Goal: Find specific page/section: Find specific page/section

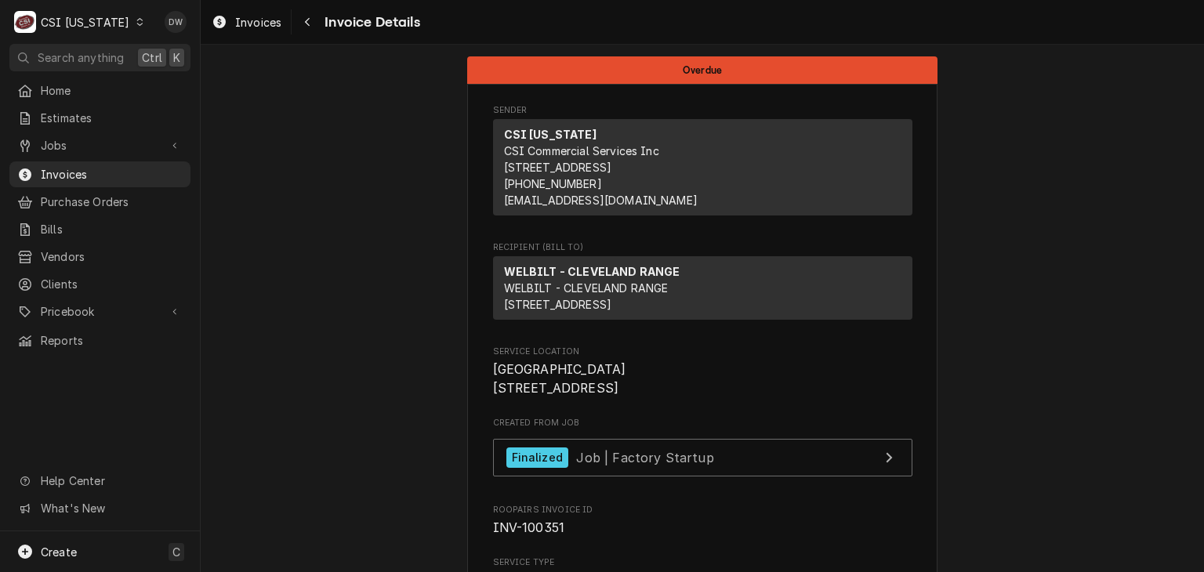
scroll to position [1153, 0]
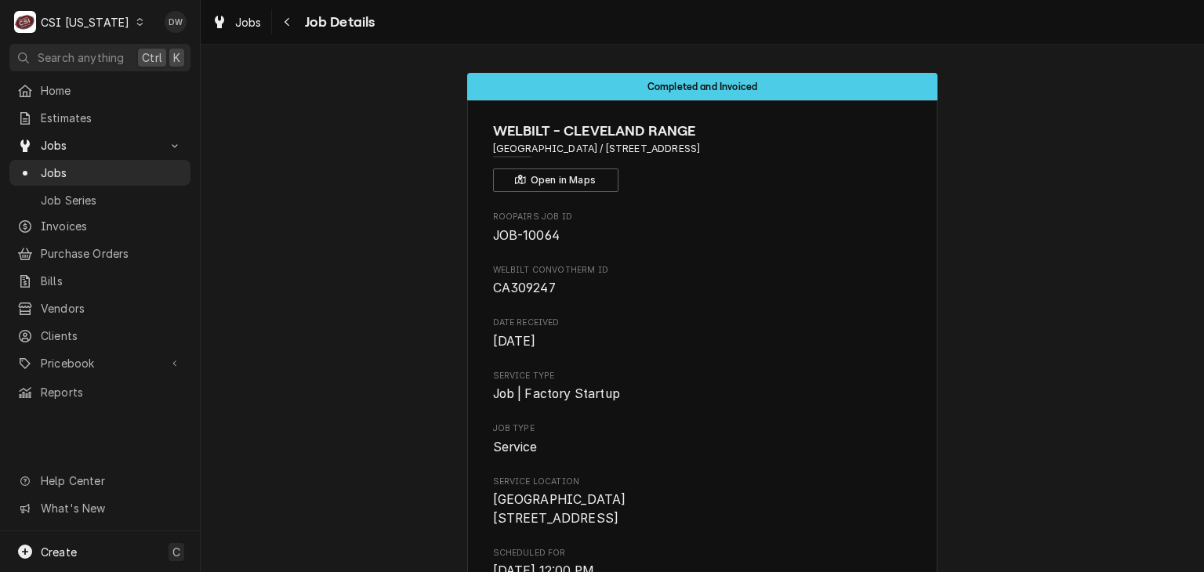
scroll to position [1669, 0]
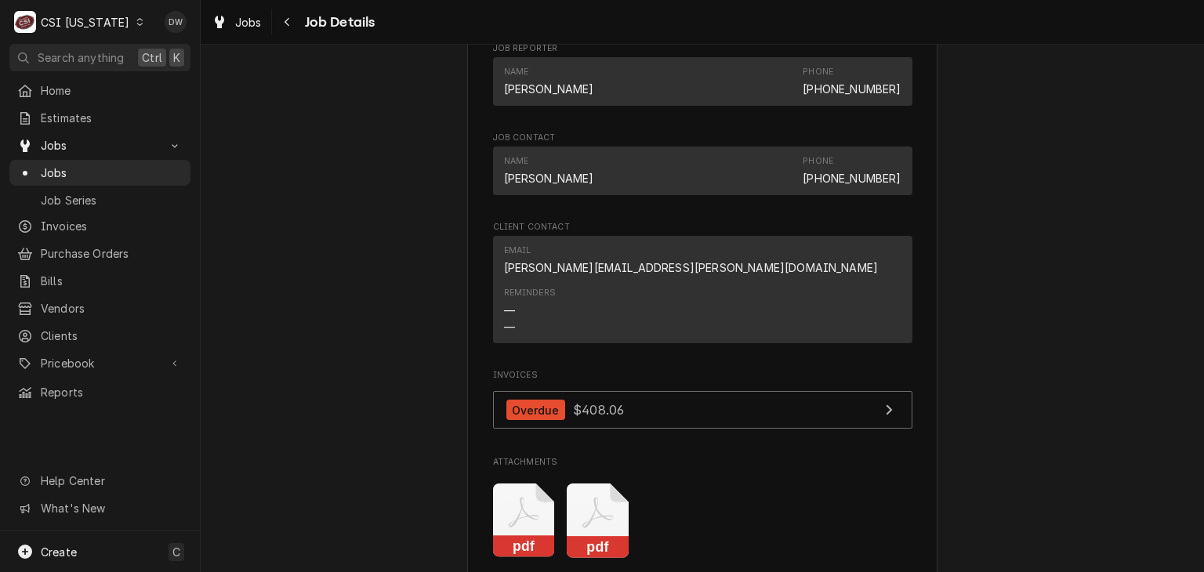
click at [116, 19] on div "C CSI Kentucky" at bounding box center [79, 21] width 140 height 31
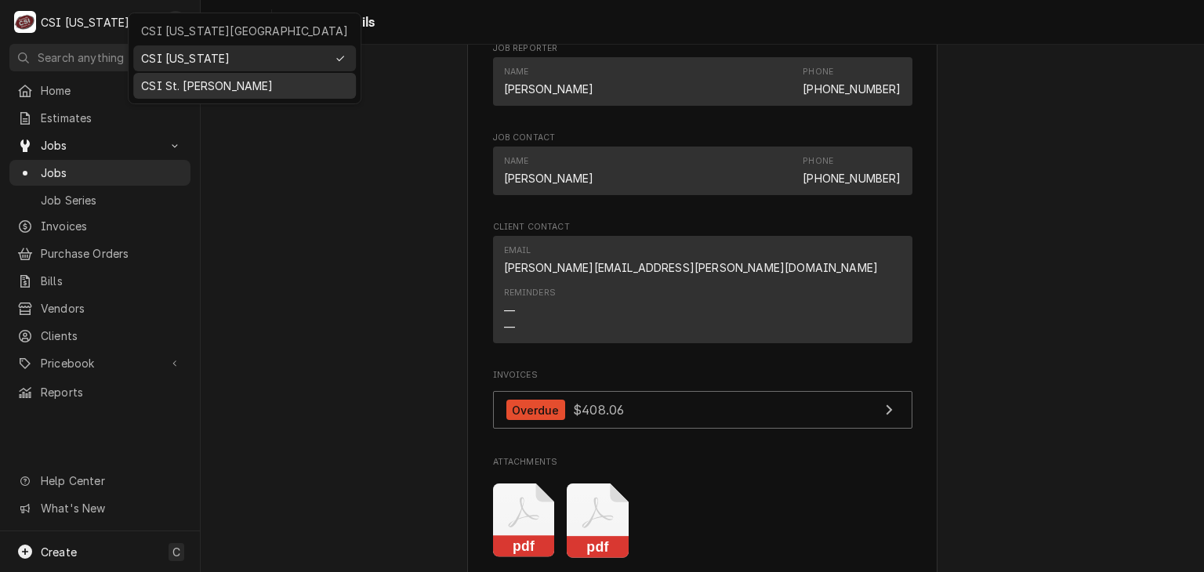
click at [152, 79] on div "CSI St. [PERSON_NAME]" at bounding box center [244, 86] width 207 height 16
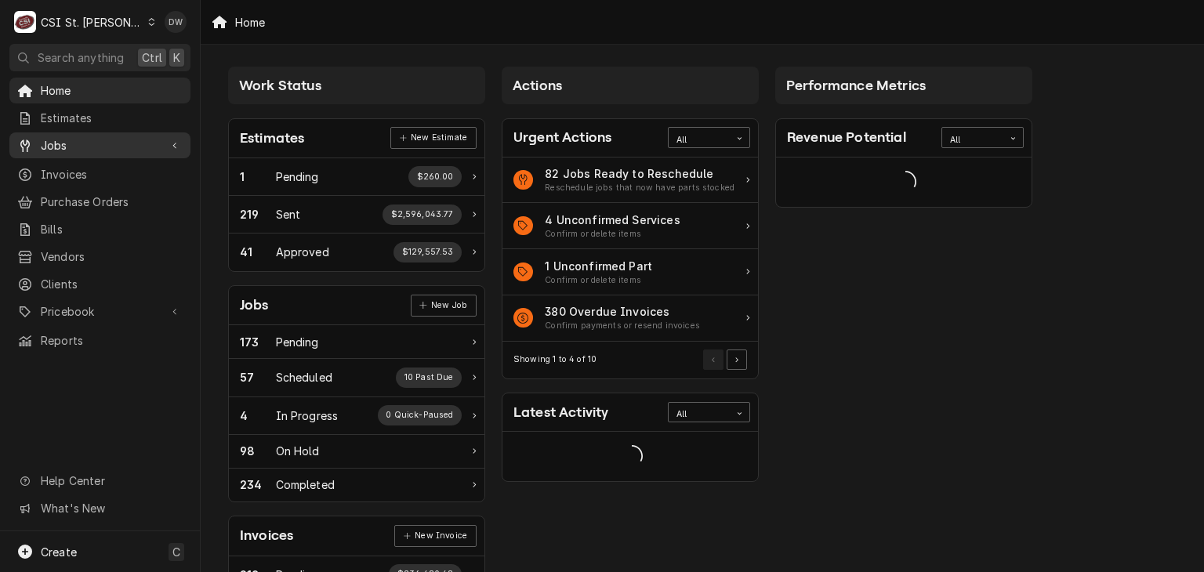
click at [91, 145] on span "Jobs" at bounding box center [100, 145] width 118 height 16
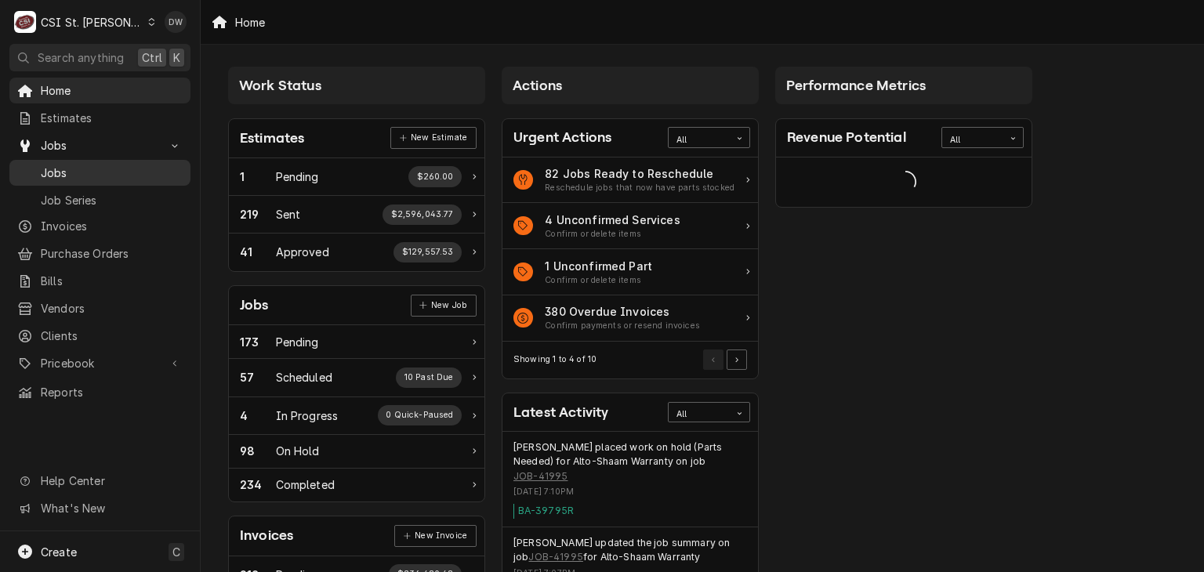
click at [89, 165] on span "Jobs" at bounding box center [112, 173] width 142 height 16
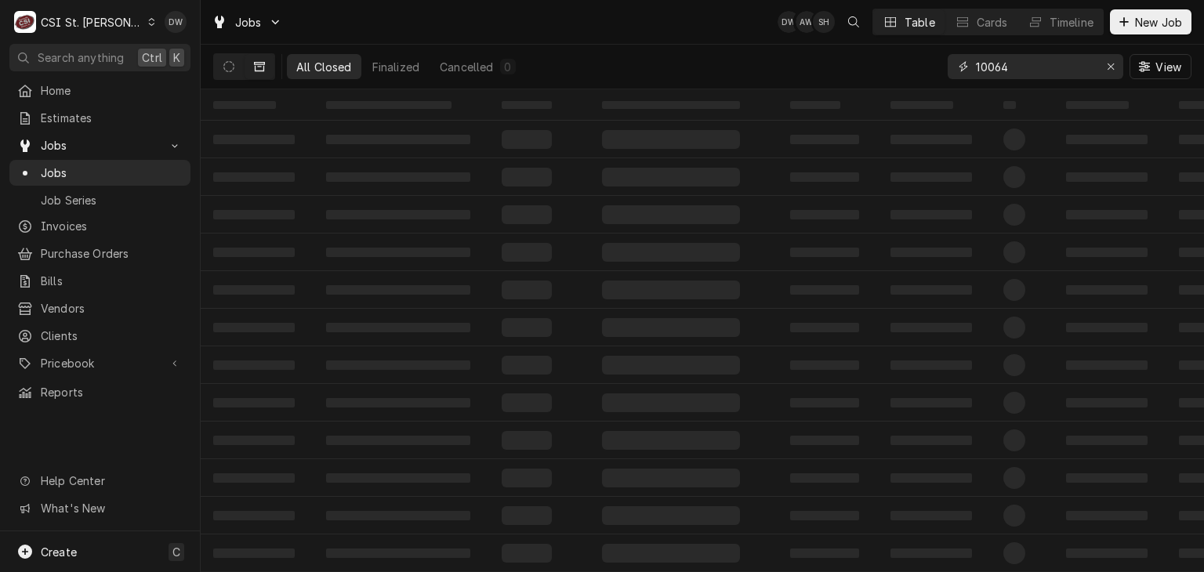
drag, startPoint x: 1019, startPoint y: 70, endPoint x: 909, endPoint y: 71, distance: 110.6
click at [909, 71] on div "All Closed Finalized Cancelled 0 10064 View" at bounding box center [702, 67] width 979 height 44
paste input "Job 41432"
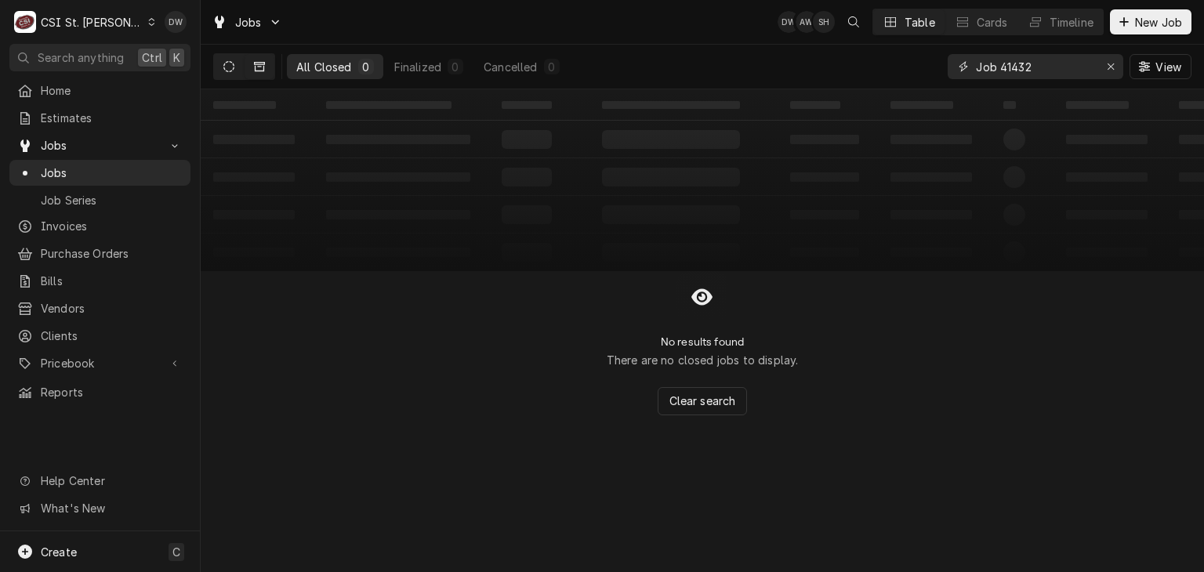
type input "Job 41432"
click at [234, 66] on button "Dynamic Content Wrapper" at bounding box center [229, 66] width 30 height 25
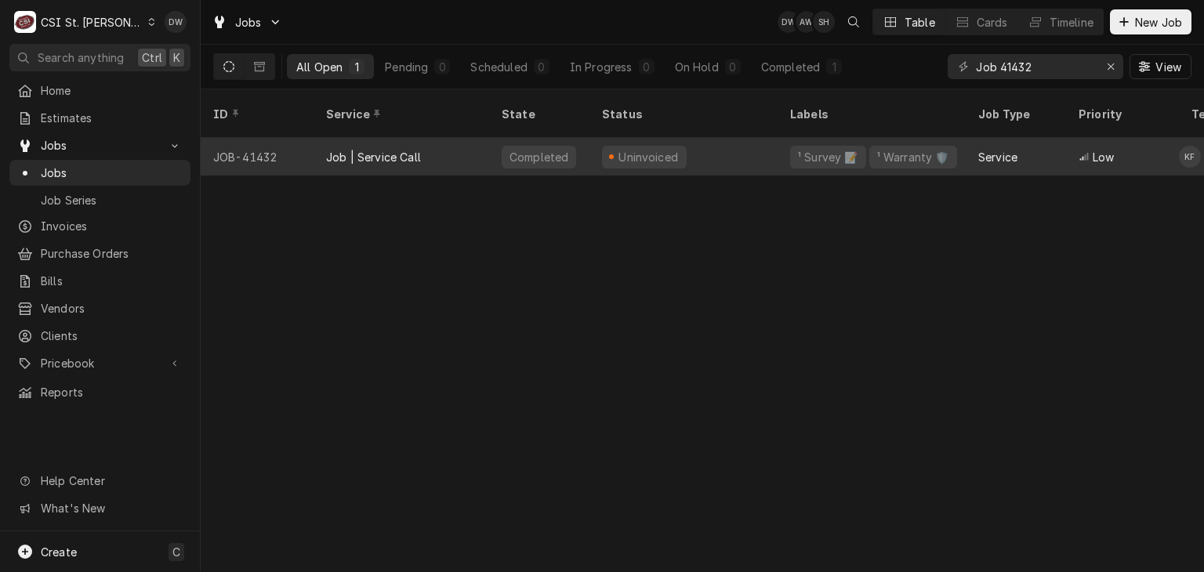
click at [342, 149] on div "Job | Service Call" at bounding box center [373, 157] width 95 height 16
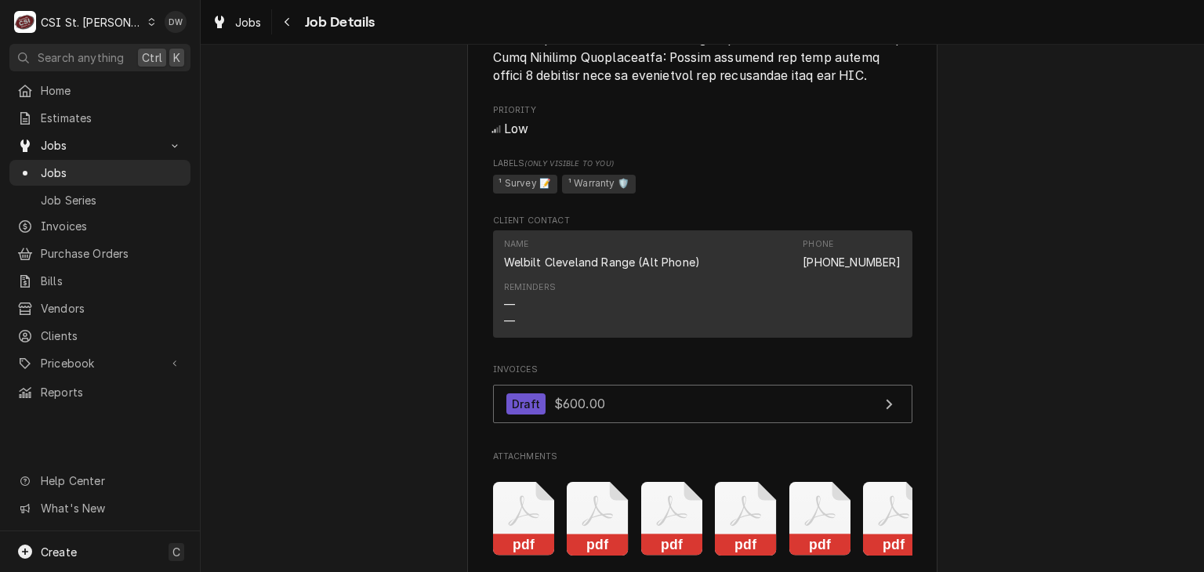
scroll to position [2270, 0]
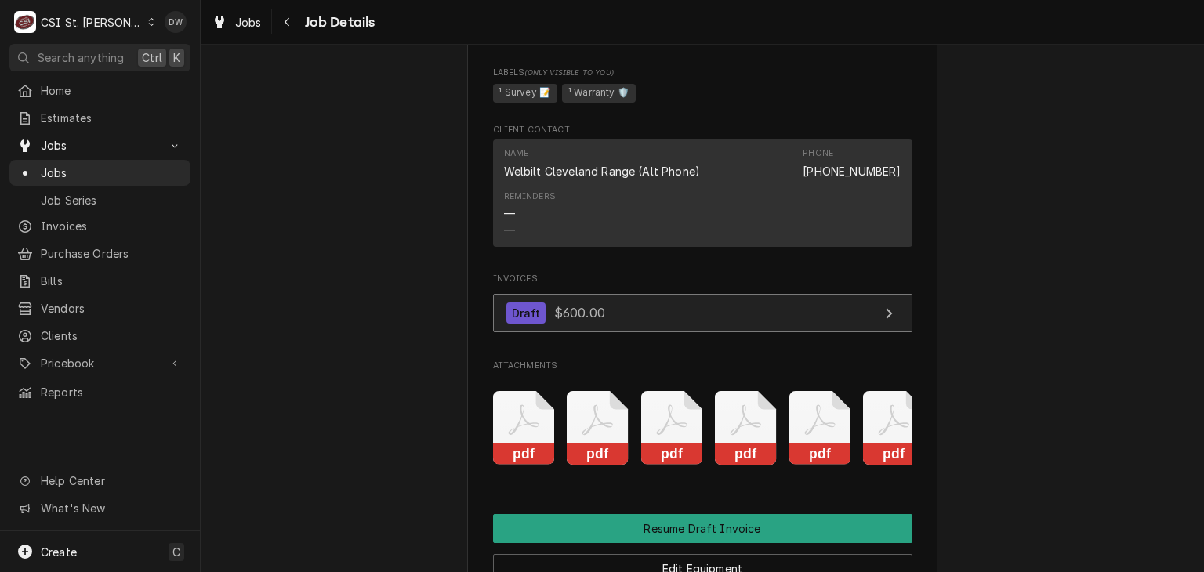
click at [534, 324] on div "Draft" at bounding box center [527, 313] width 40 height 21
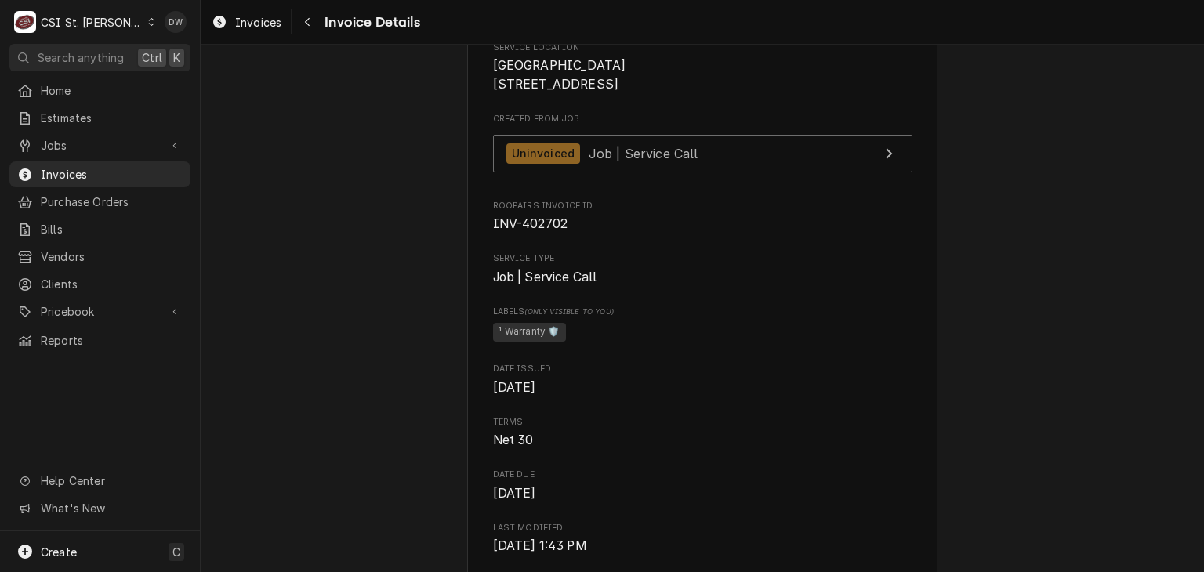
scroll to position [296, 0]
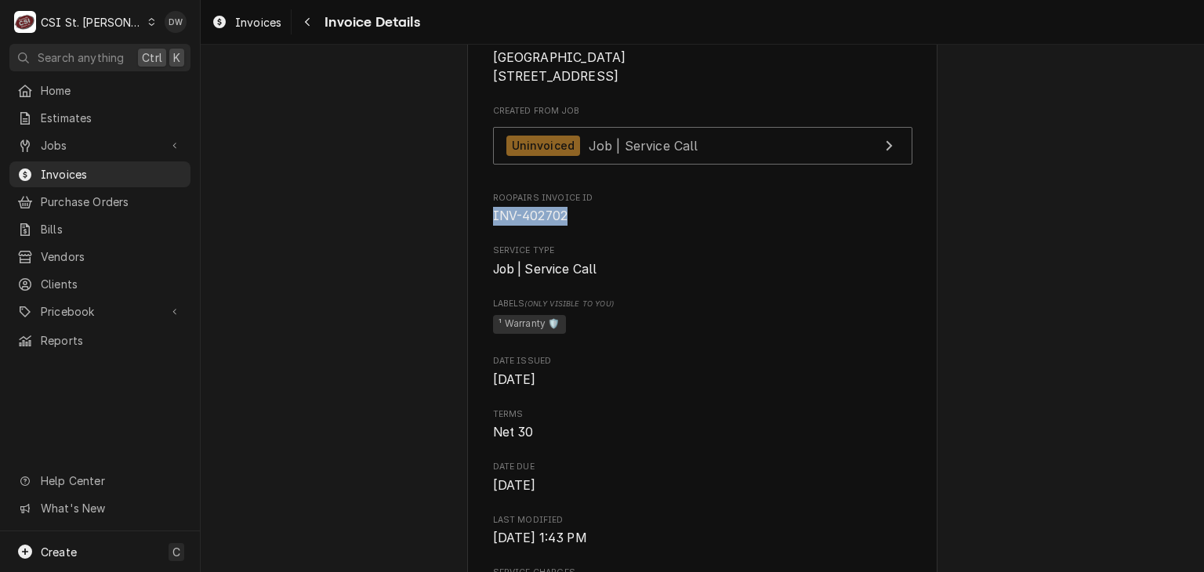
drag, startPoint x: 561, startPoint y: 267, endPoint x: 464, endPoint y: 267, distance: 96.4
copy span "INV-402702"
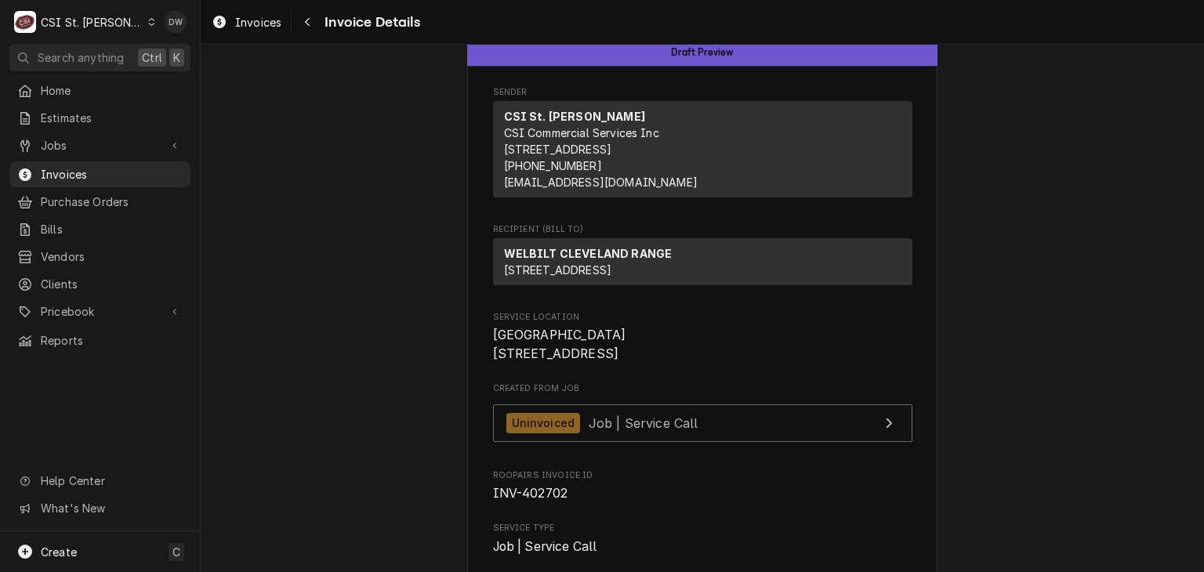
scroll to position [0, 0]
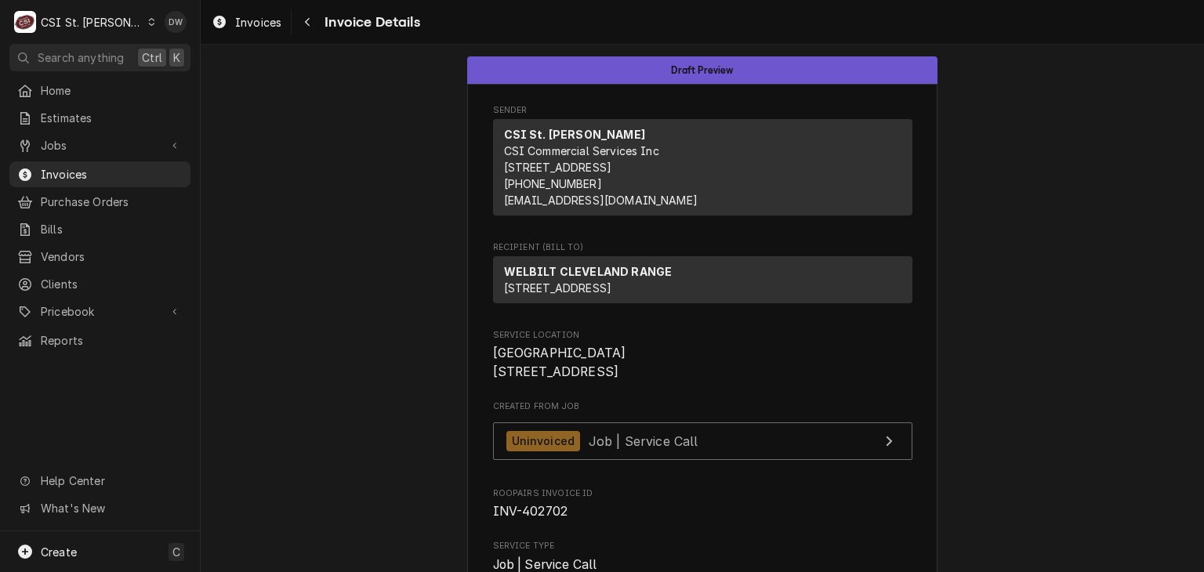
click at [112, 31] on div "C CSI St. Louis" at bounding box center [84, 21] width 151 height 31
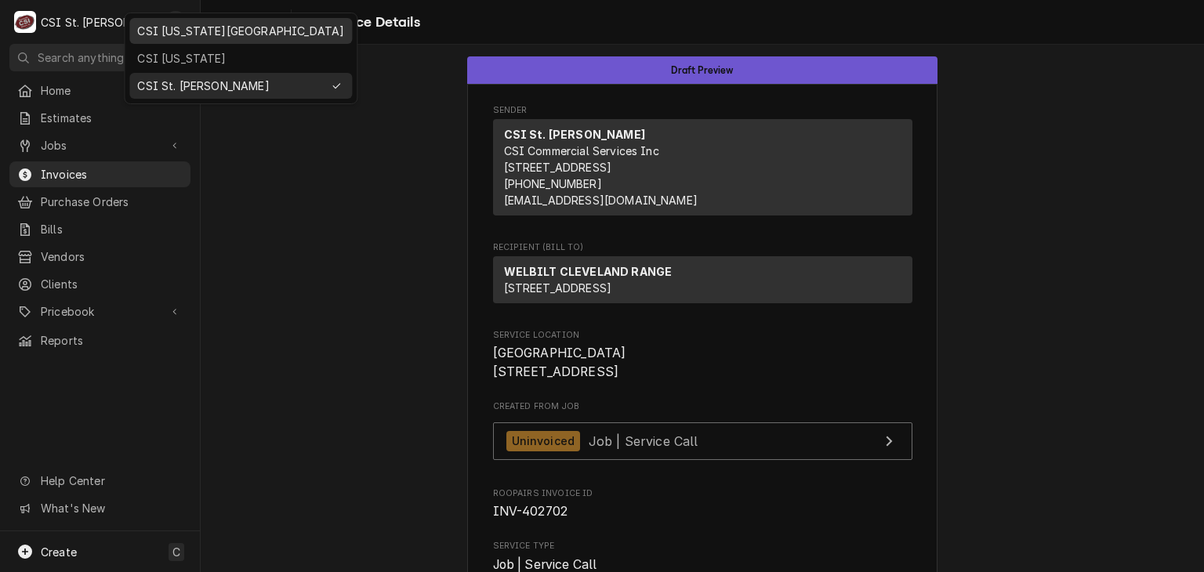
click at [157, 36] on div "CSI [US_STATE][GEOGRAPHIC_DATA]" at bounding box center [240, 31] width 207 height 16
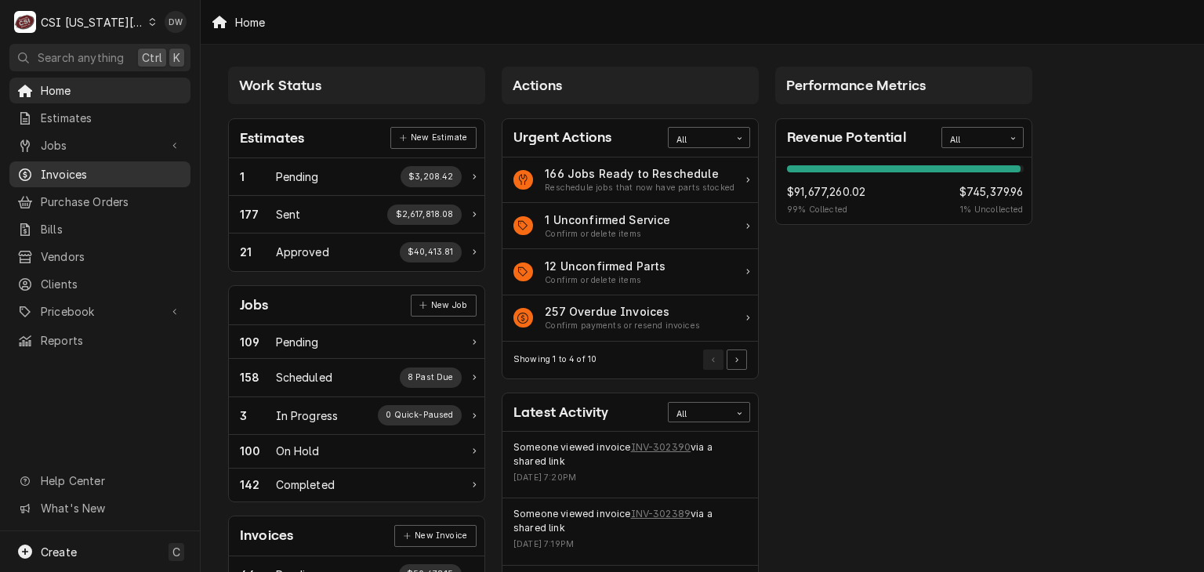
click at [63, 177] on div "Invoices" at bounding box center [100, 175] width 175 height 20
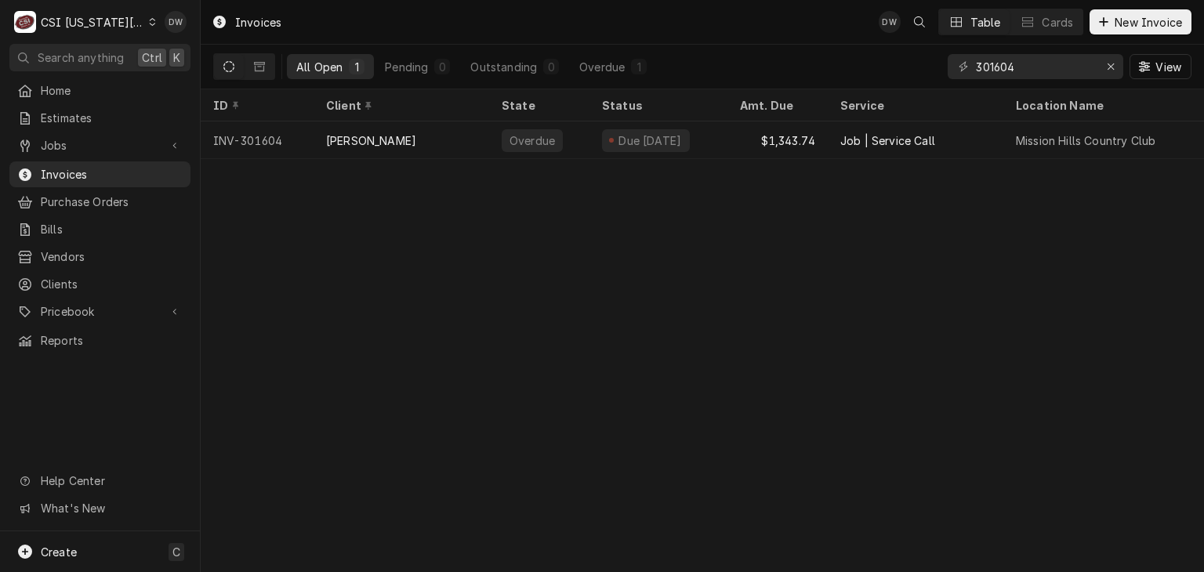
click at [380, 420] on div "Invoices DW Table Cards New Invoice All Open 1 Pending 0 Outstanding 0 Overdue …" at bounding box center [703, 286] width 1004 height 572
drag, startPoint x: 1033, startPoint y: 68, endPoint x: 828, endPoint y: 56, distance: 205.0
click at [828, 56] on div "All Open 1 Pending 0 Outstanding 0 Overdue 1 301604 View" at bounding box center [702, 67] width 979 height 44
paste input "86"
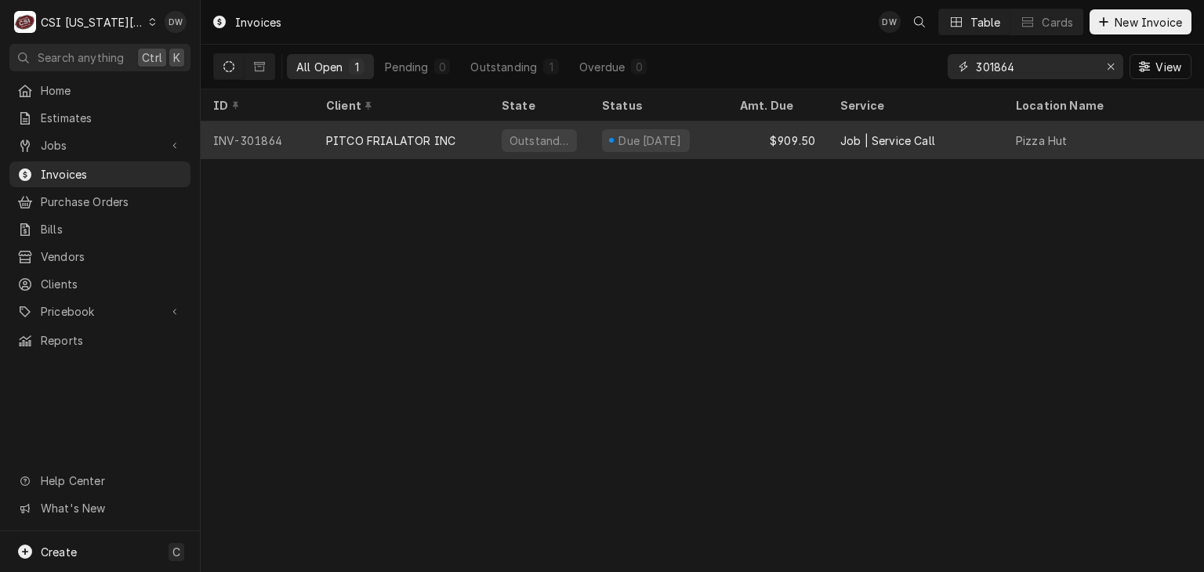
type input "301864"
click at [315, 147] on div "PITCO FRIALATOR INC" at bounding box center [402, 141] width 176 height 38
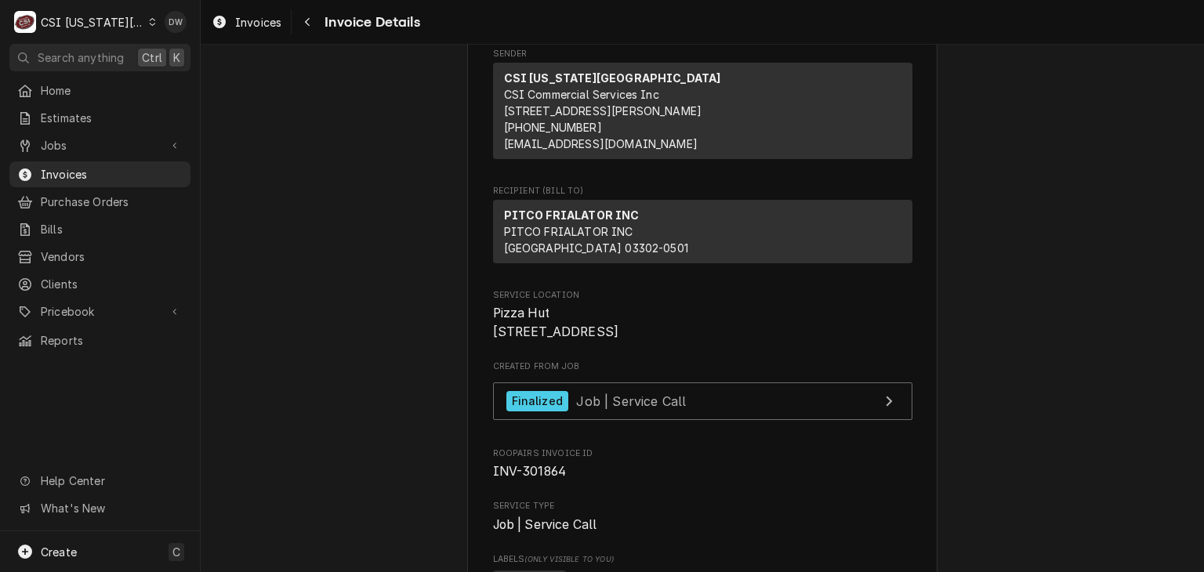
scroll to position [67, 0]
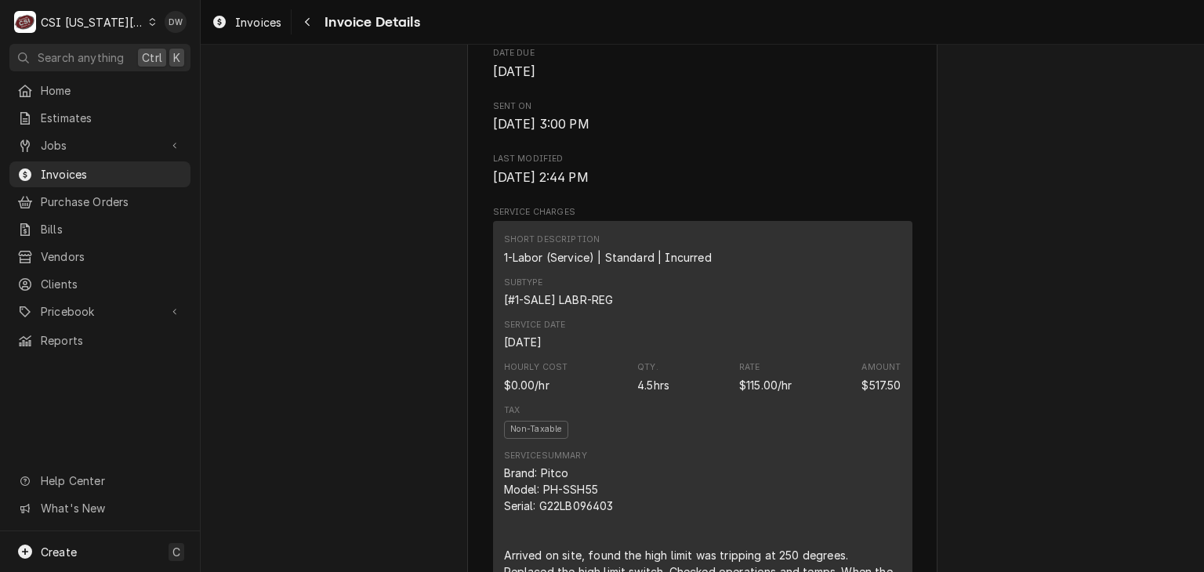
scroll to position [0, 0]
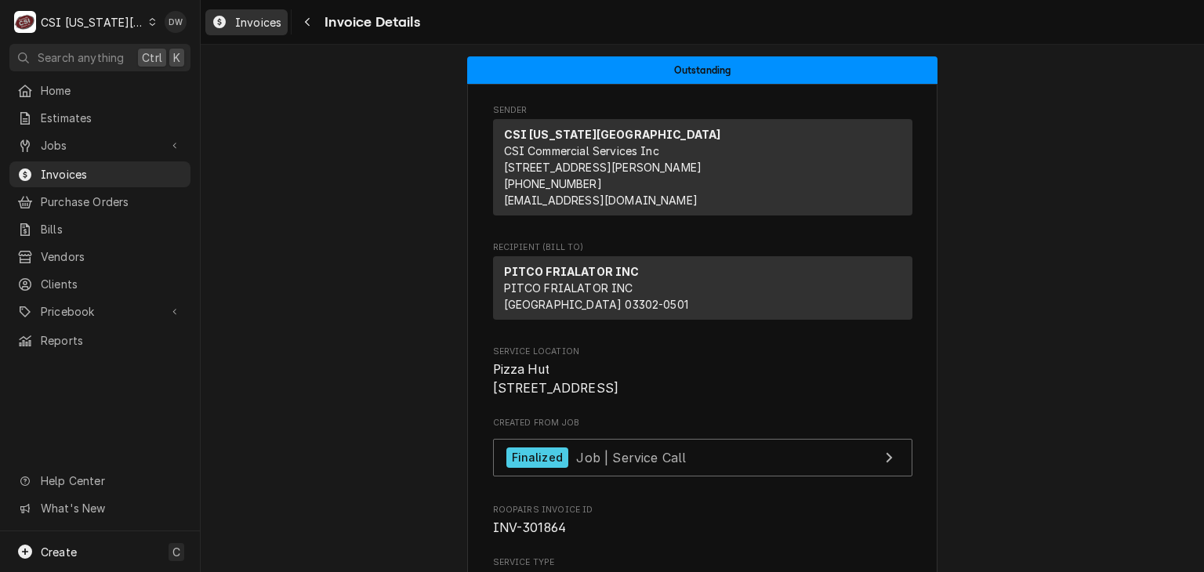
click at [236, 28] on span "Invoices" at bounding box center [258, 22] width 46 height 16
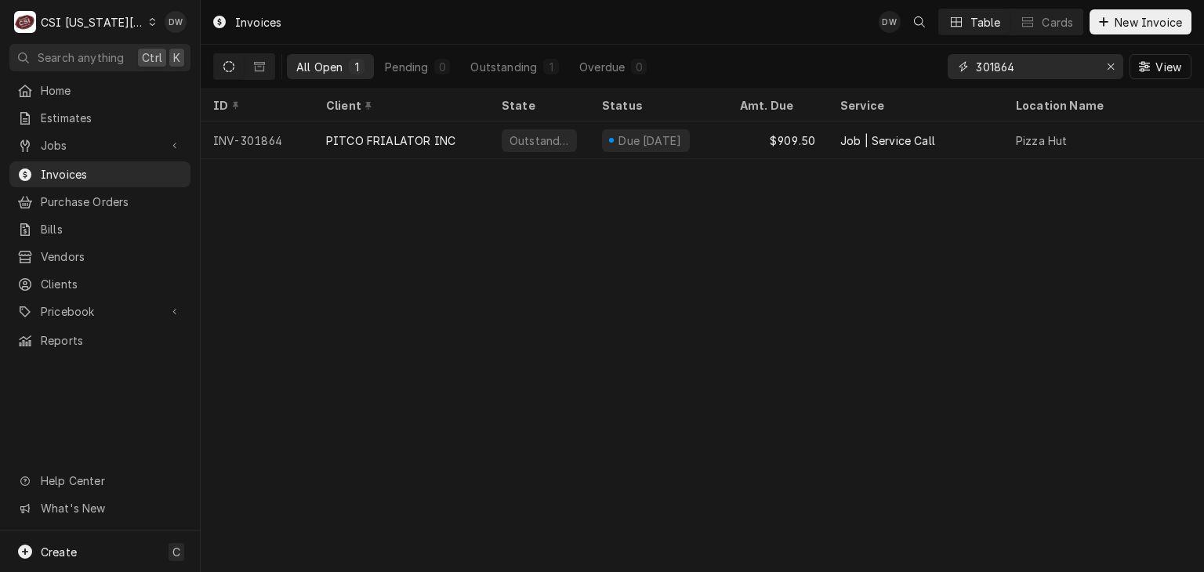
drag, startPoint x: 1039, startPoint y: 77, endPoint x: 884, endPoint y: 78, distance: 155.3
click at [884, 78] on div "All Open 1 Pending 0 Outstanding 1 Overdue 0 301864 View" at bounding box center [702, 67] width 979 height 44
paste input "678"
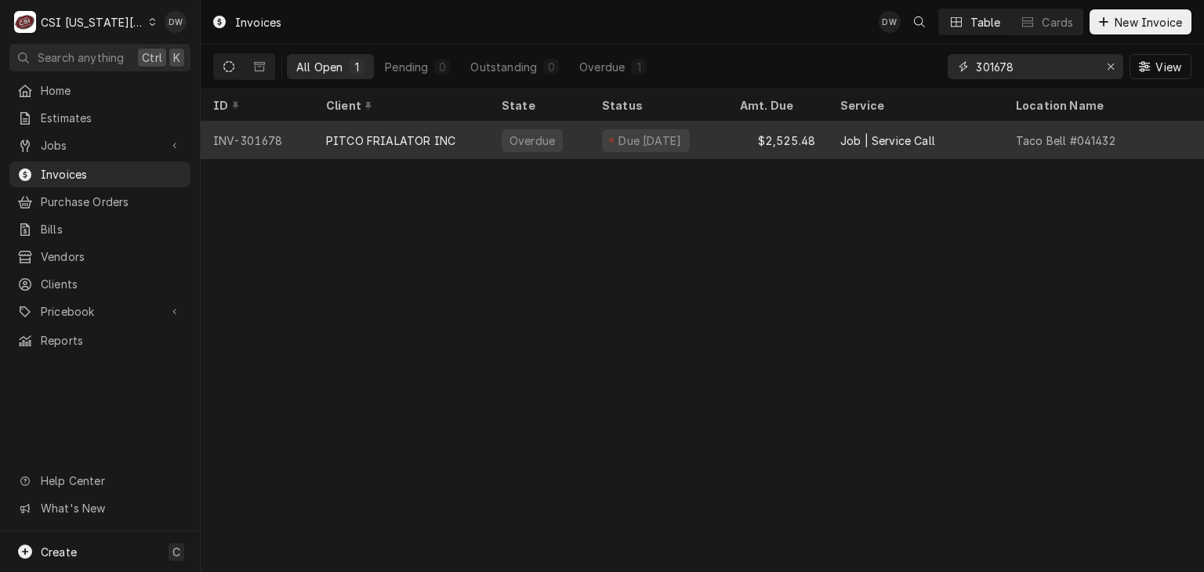
type input "301678"
click at [380, 140] on div "PITCO FRIALATOR INC" at bounding box center [390, 141] width 129 height 16
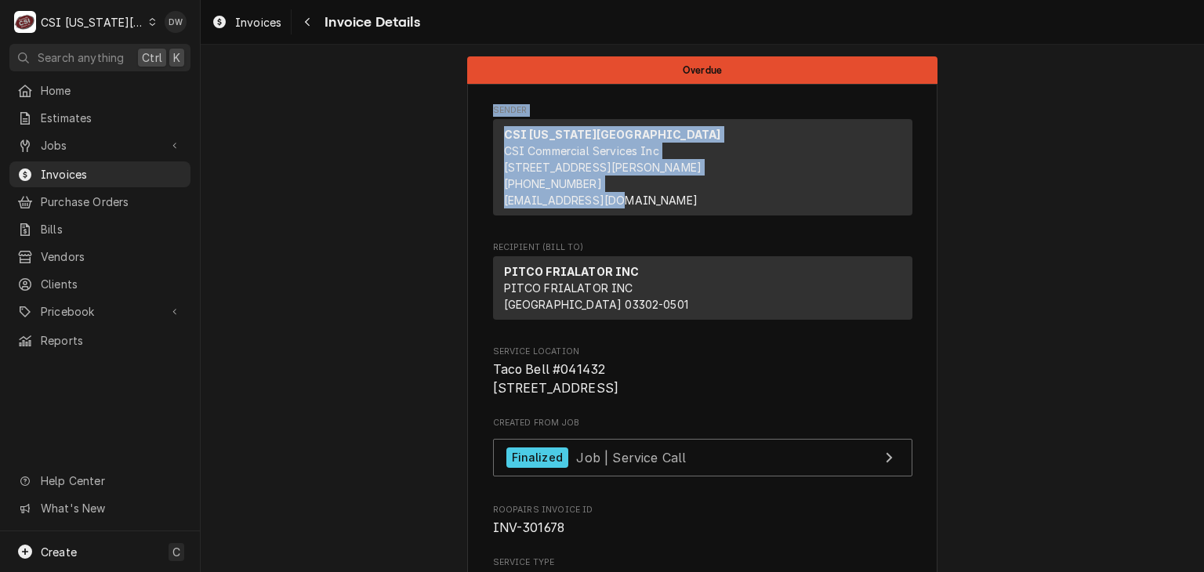
drag, startPoint x: 1160, startPoint y: 83, endPoint x: 1169, endPoint y: 226, distance: 143.0
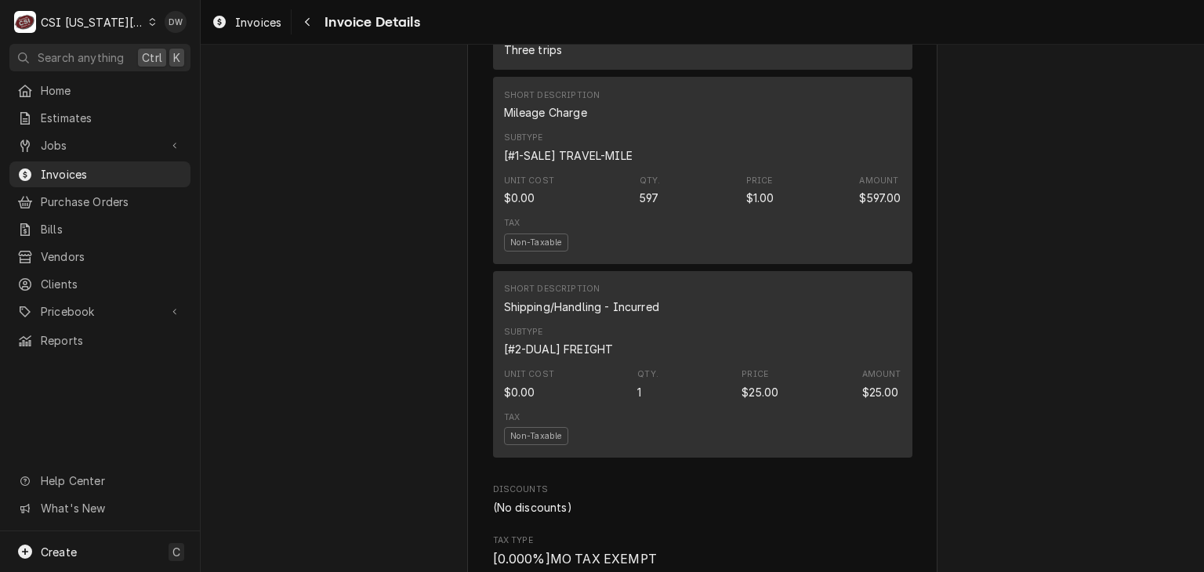
scroll to position [2552, 0]
